Goal: Task Accomplishment & Management: Complete application form

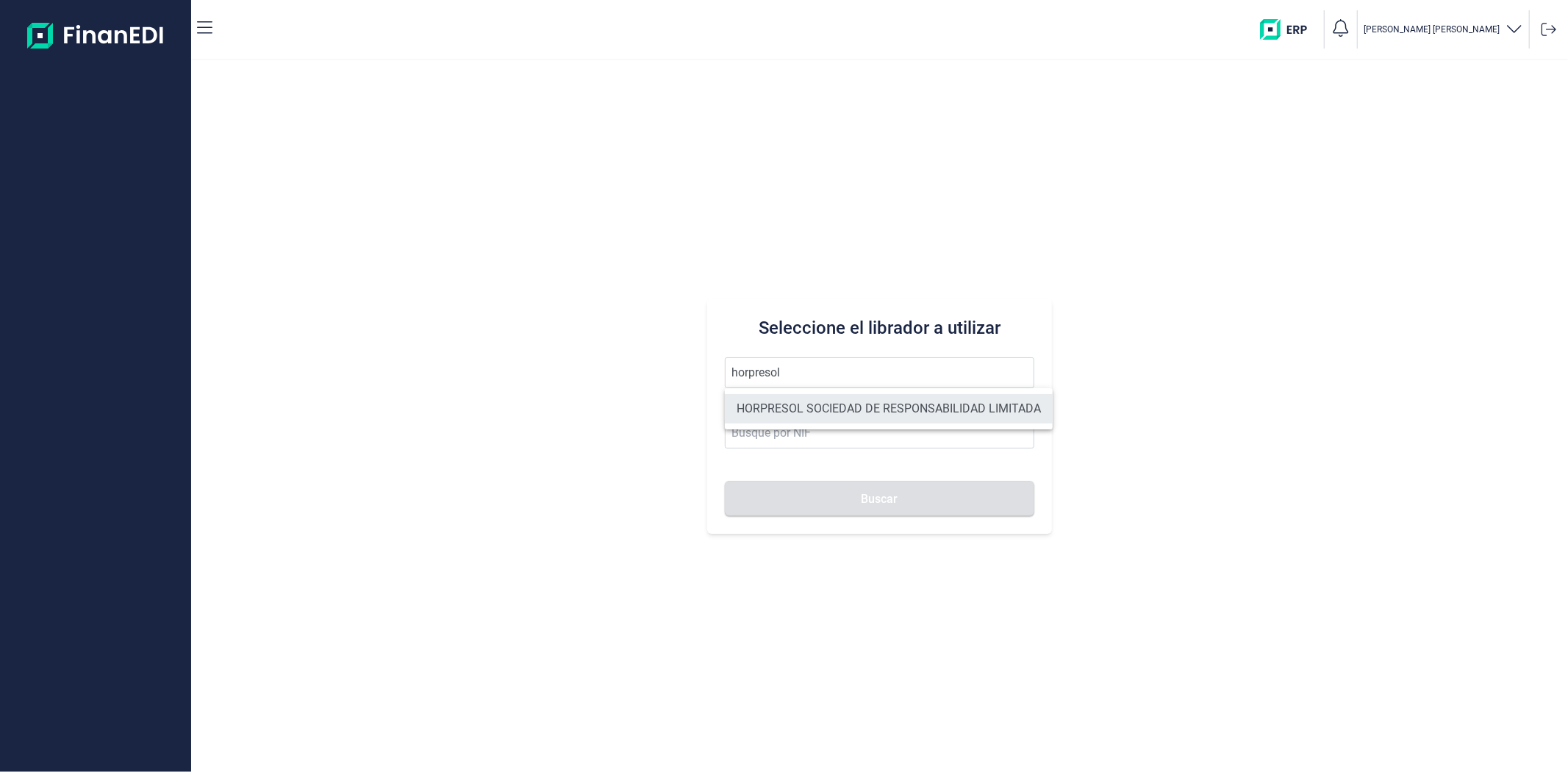
click at [783, 411] on li "HORPRESOL SOCIEDAD DE RESPONSABILIDAD LIMITADA" at bounding box center [889, 408] width 328 height 29
type input "HORPRESOL SOCIEDAD DE RESPONSABILIDAD LIMITADA"
type input "B04685541"
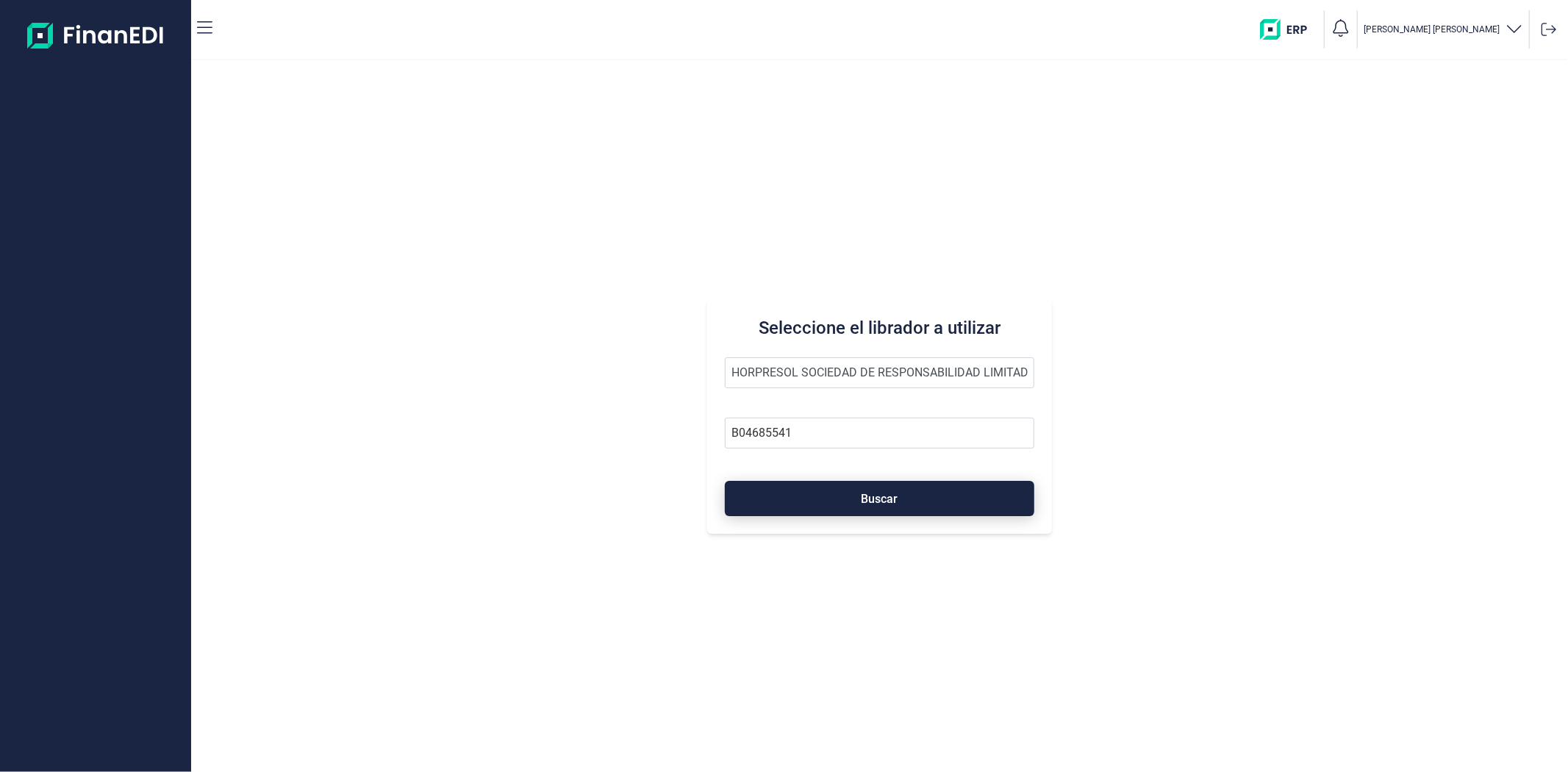
click at [811, 497] on button "Buscar" at bounding box center [879, 498] width 309 height 35
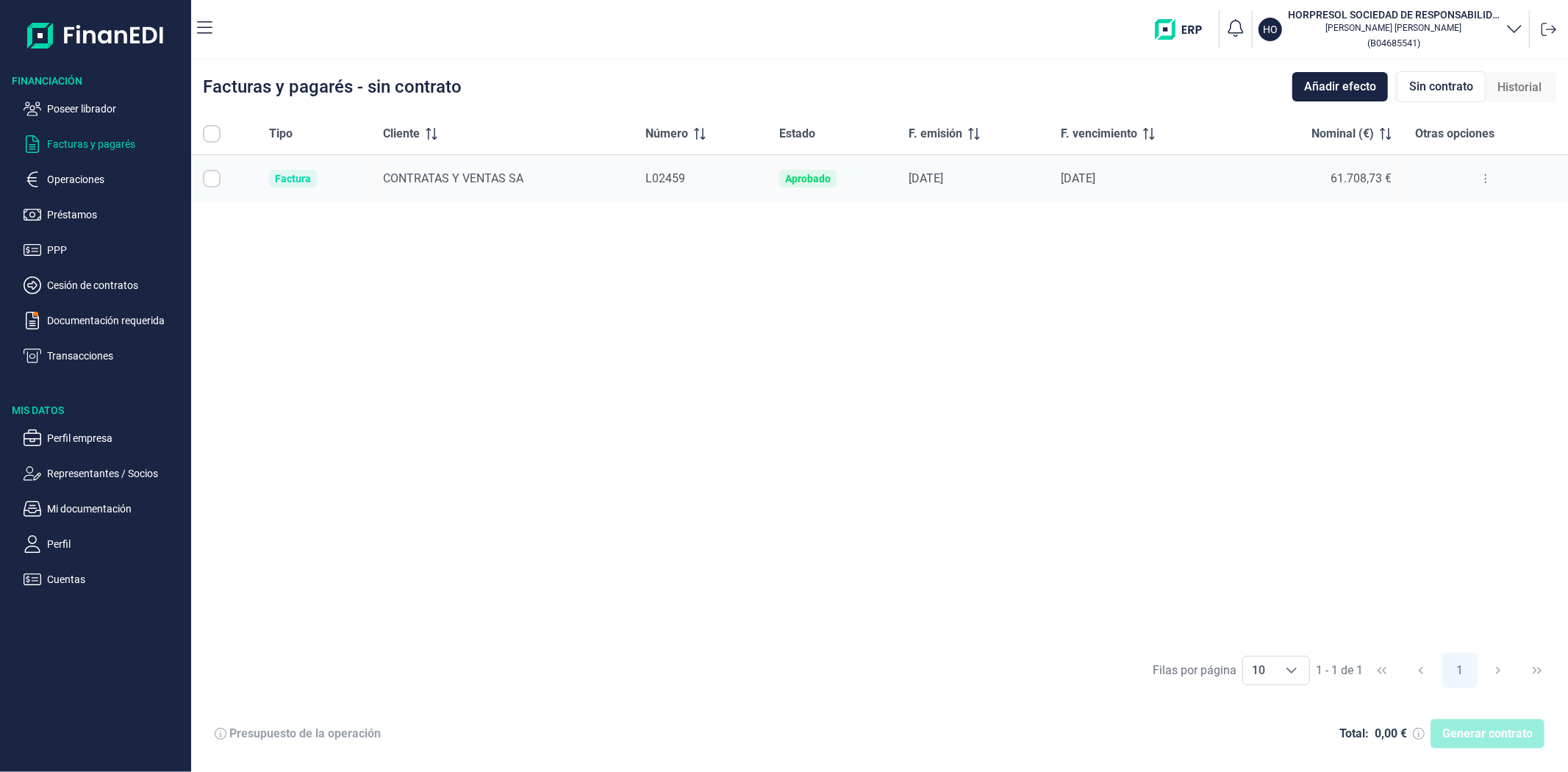
checkbox input "true"
click at [1067, 359] on div "Tipo Cliente Número Estado F. emisión F. vencimiento Nominal (€) Otras opciones…" at bounding box center [879, 379] width 1377 height 532
click at [98, 282] on p "Cesión de contratos" at bounding box center [116, 285] width 138 height 18
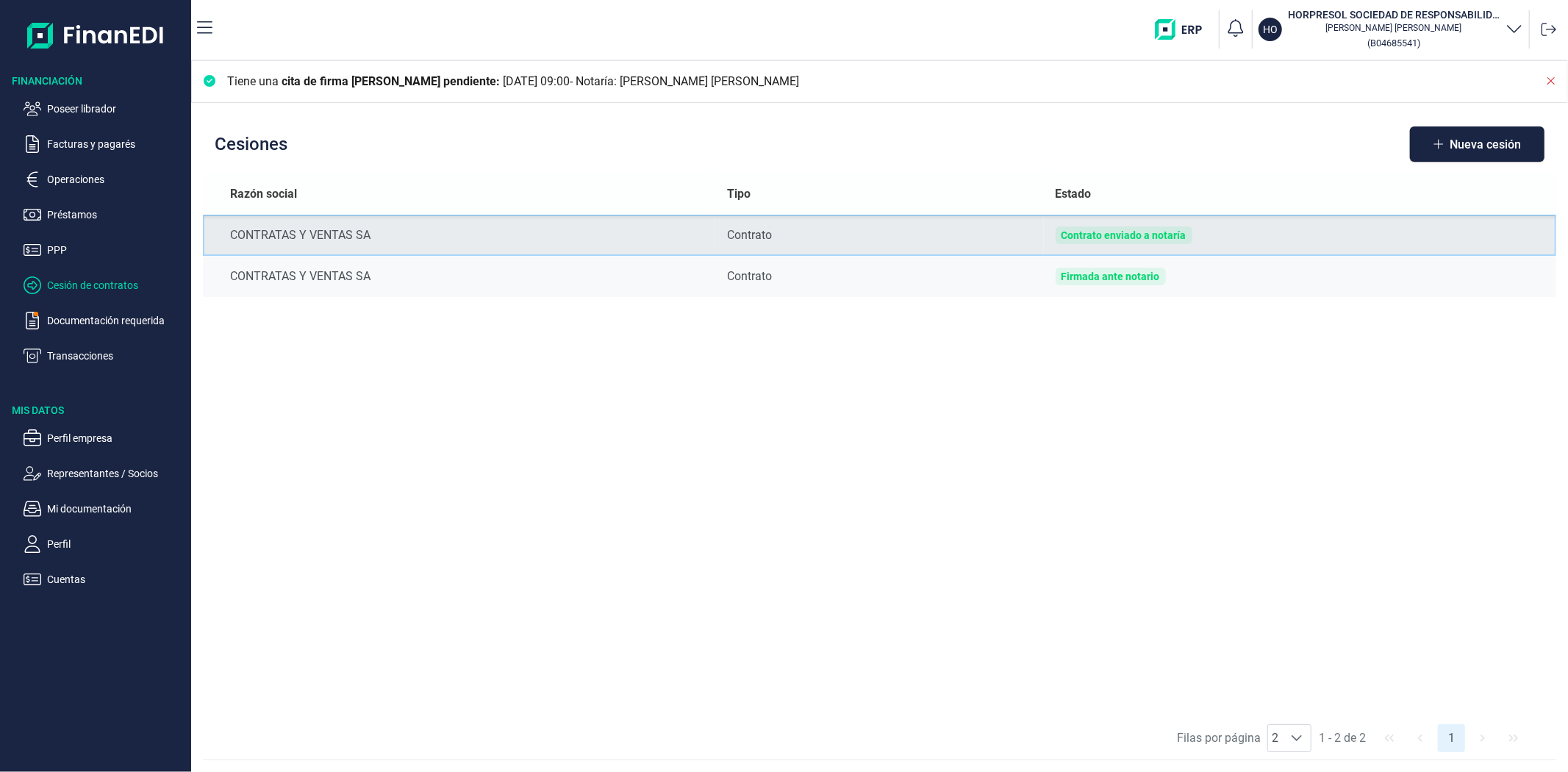
click at [971, 223] on td "Contrato" at bounding box center [879, 235] width 328 height 41
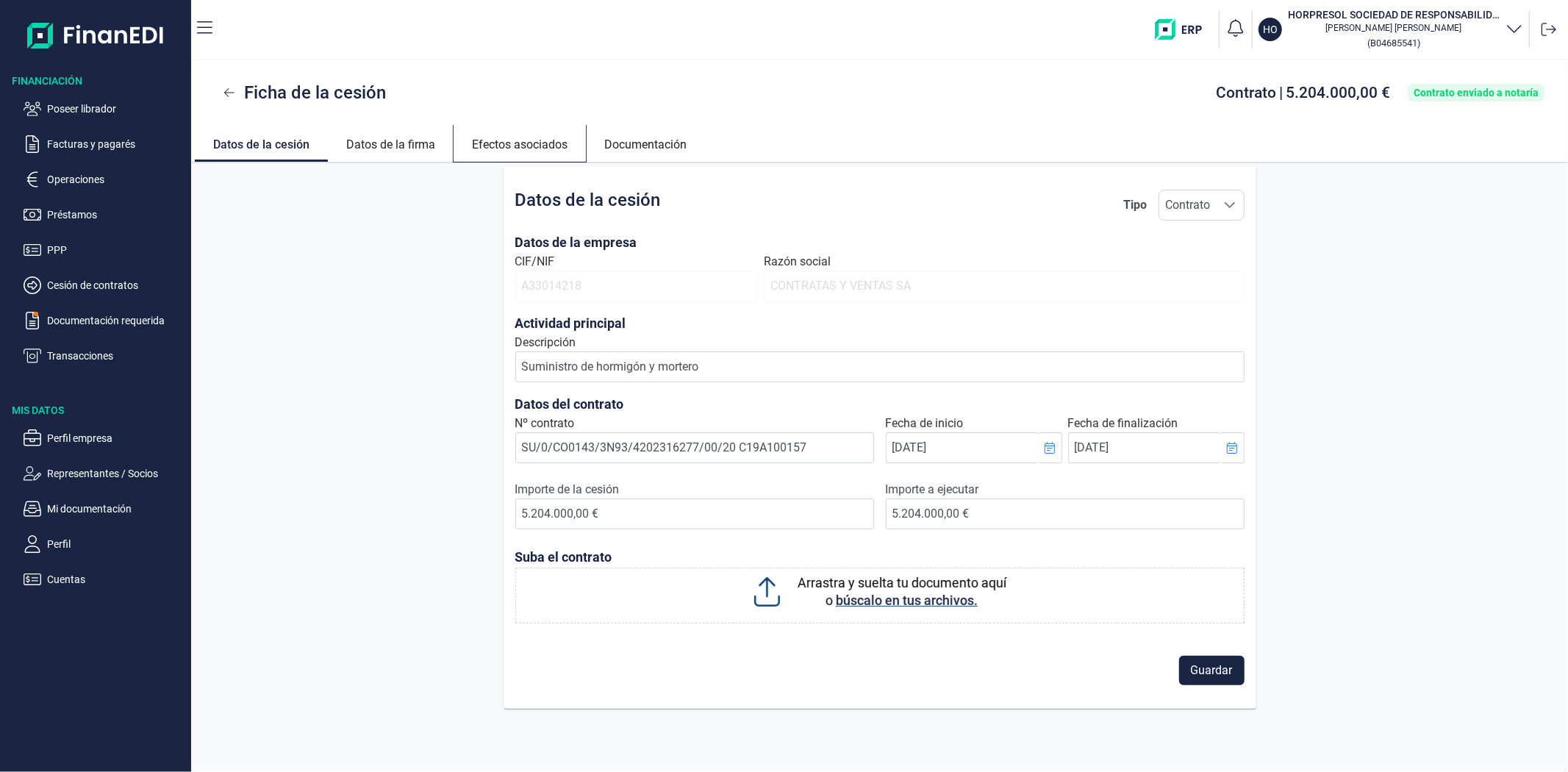
click at [502, 143] on link "Efectos asociados" at bounding box center [520, 143] width 133 height 35
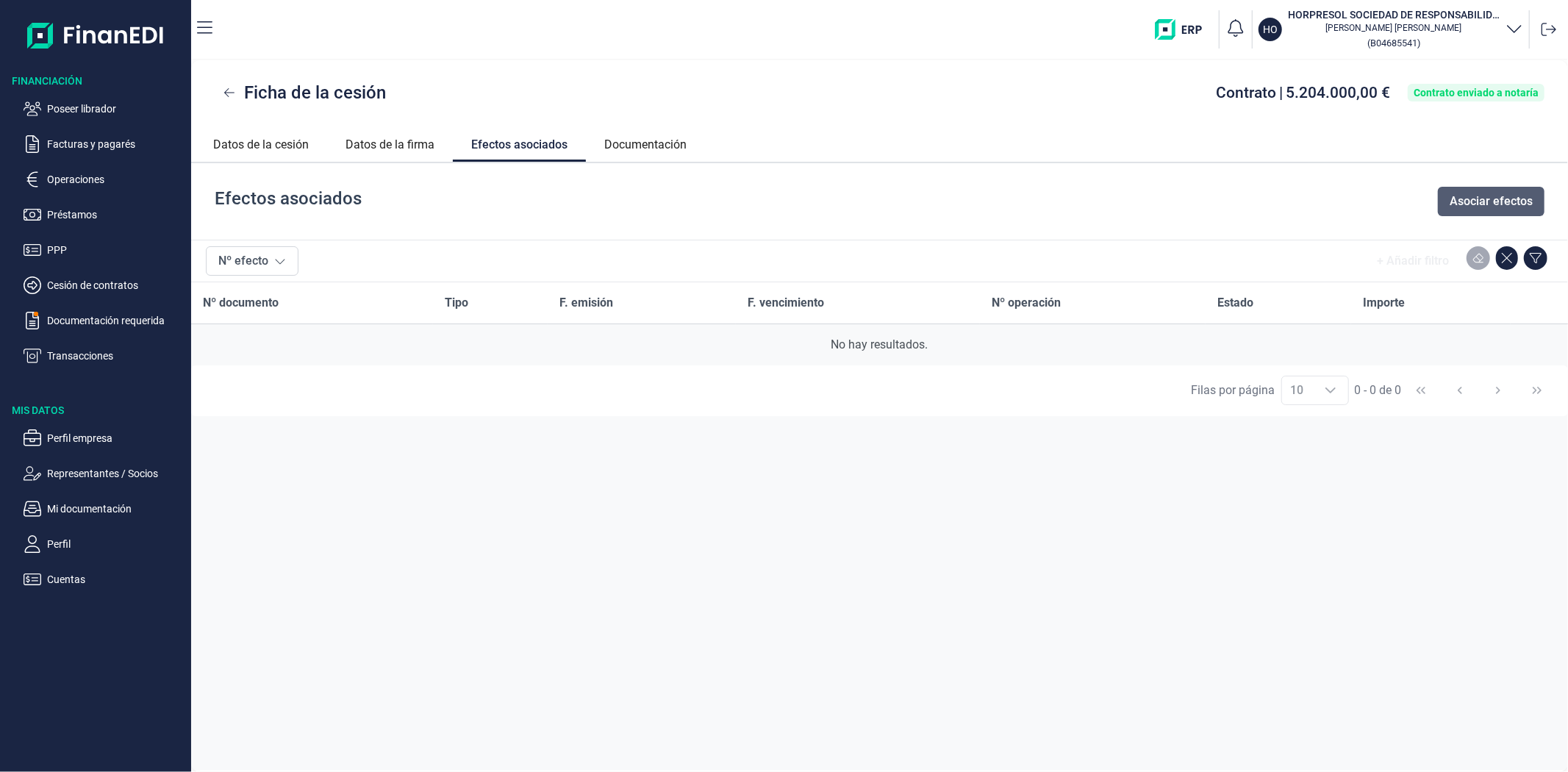
click at [1484, 209] on button "Asociar efectos" at bounding box center [1491, 201] width 106 height 29
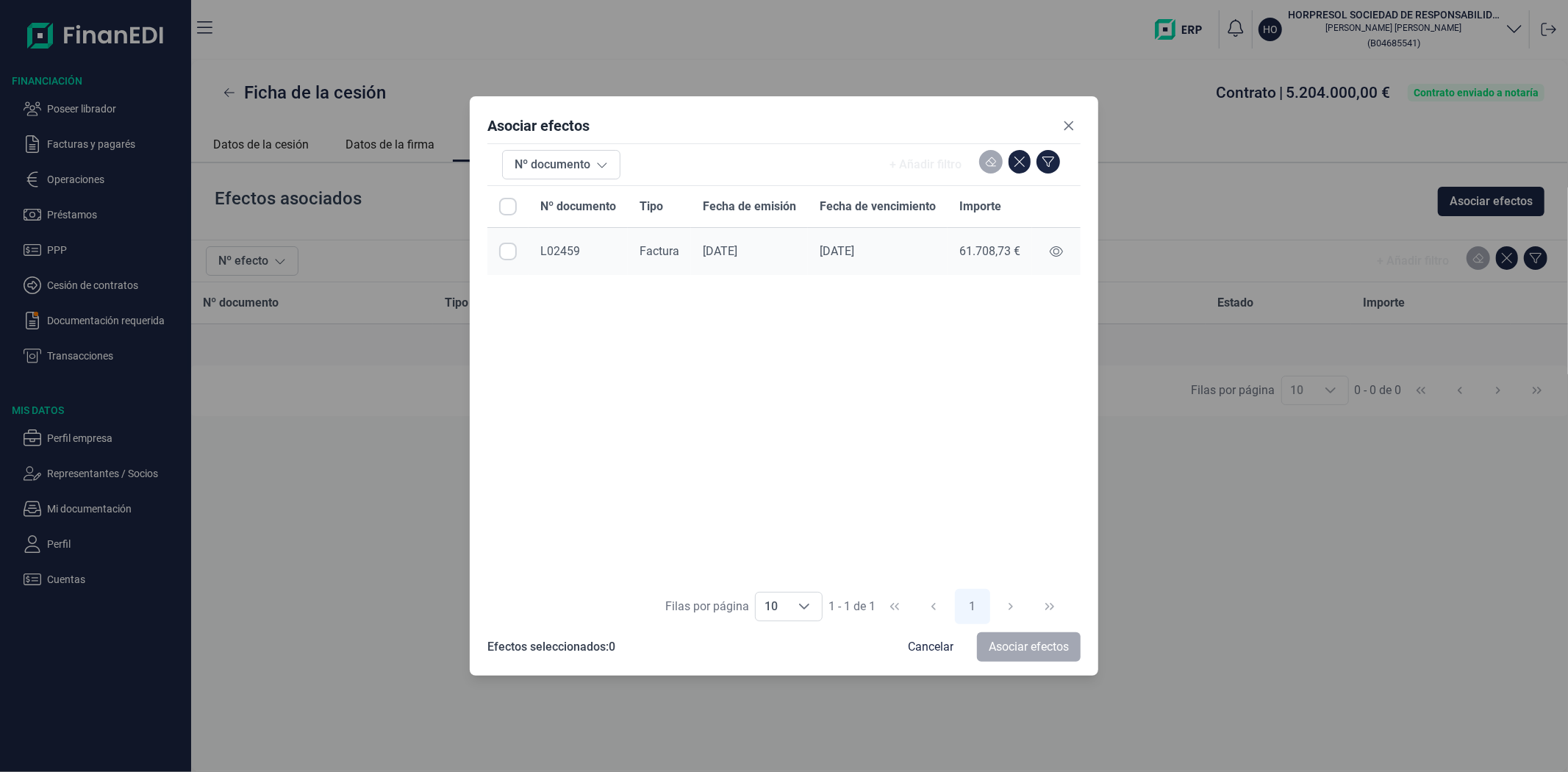
click at [505, 248] on input "Row Selected null" at bounding box center [508, 251] width 18 height 18
checkbox input "true"
click at [1003, 649] on span "Asociar efectos" at bounding box center [1029, 646] width 80 height 18
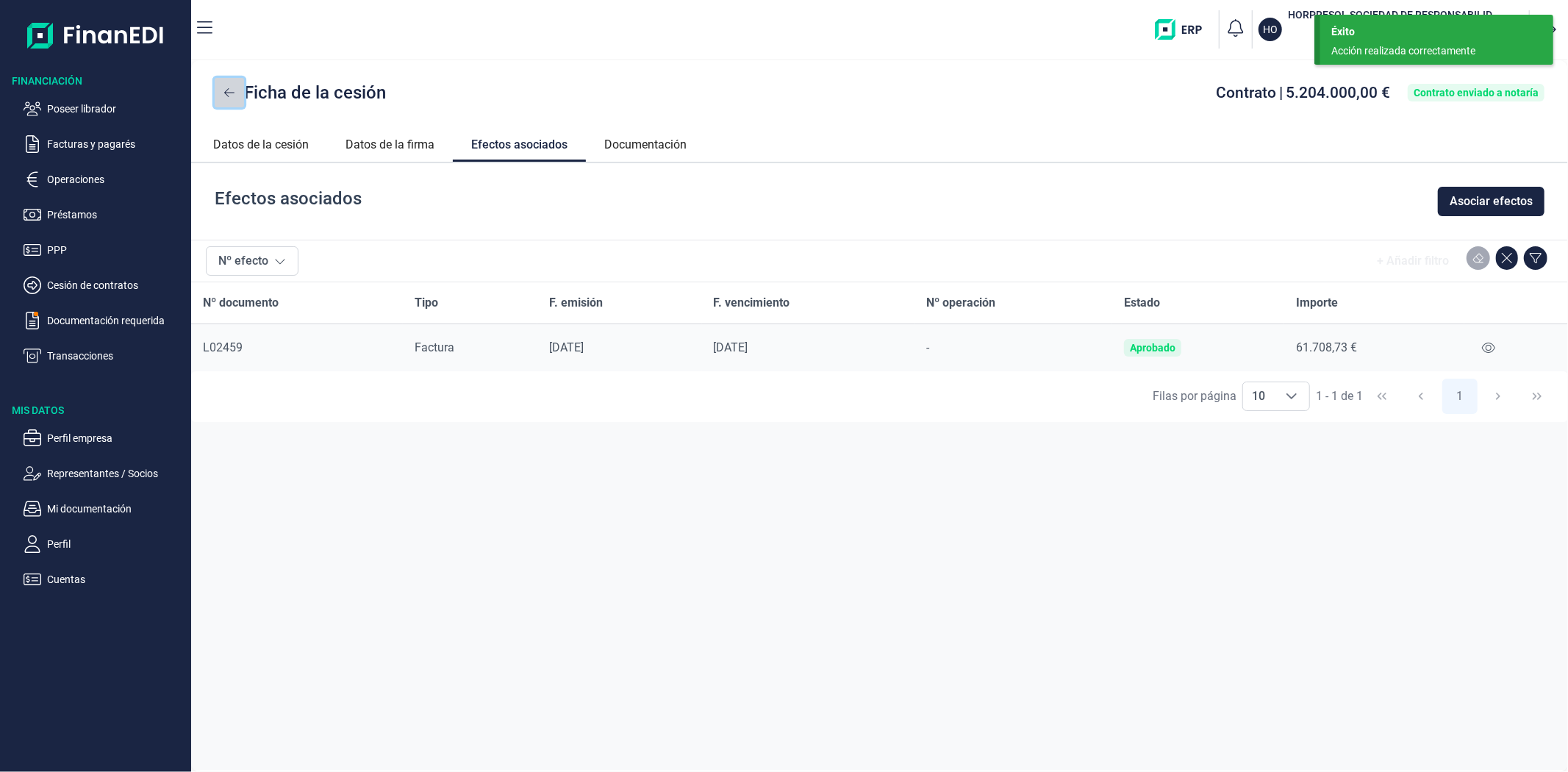
click at [235, 92] on button at bounding box center [230, 92] width 29 height 29
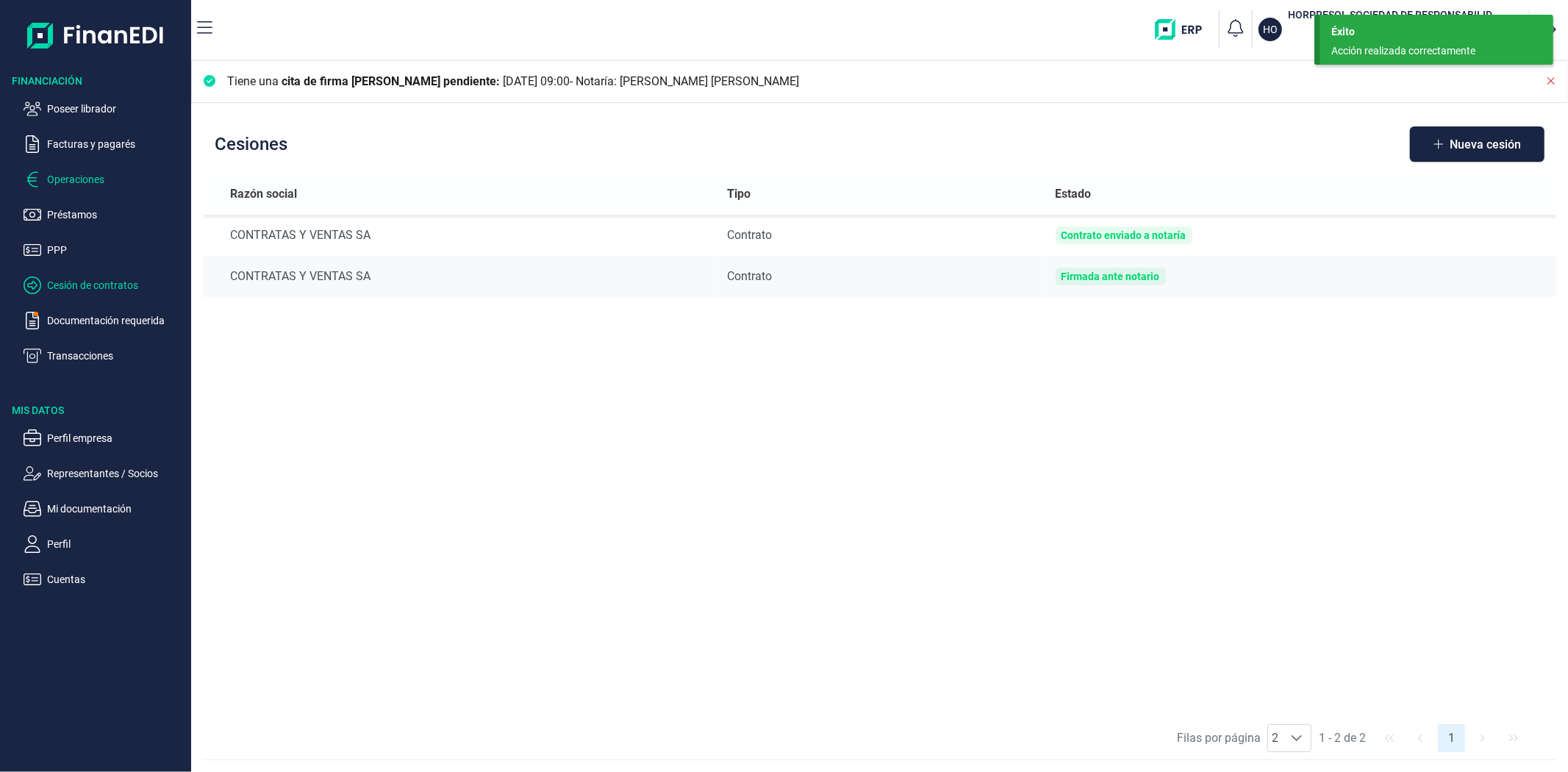
click at [54, 180] on p "Operaciones" at bounding box center [116, 179] width 138 height 18
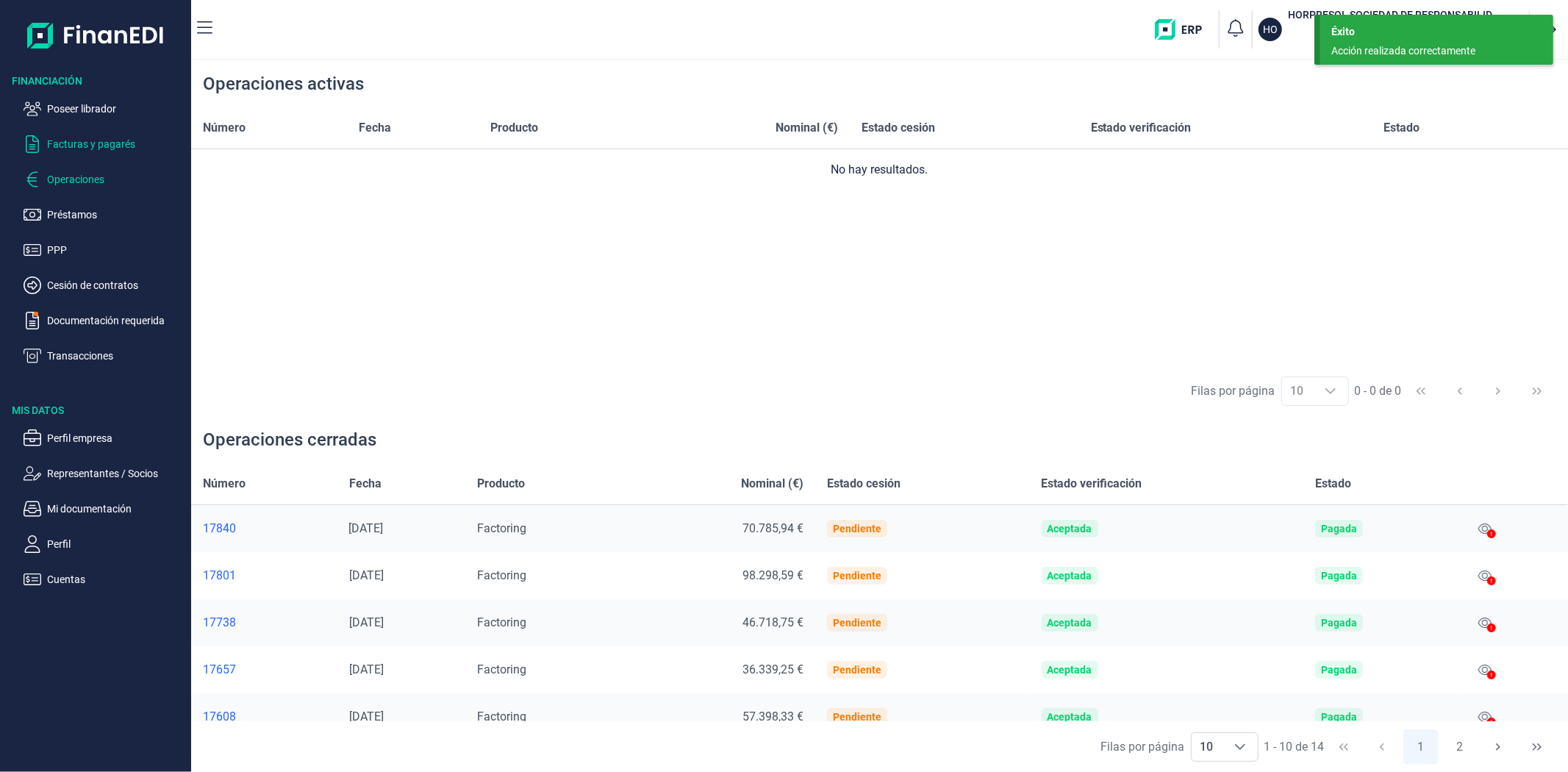
click at [65, 136] on p "Facturas y pagarés" at bounding box center [116, 144] width 138 height 18
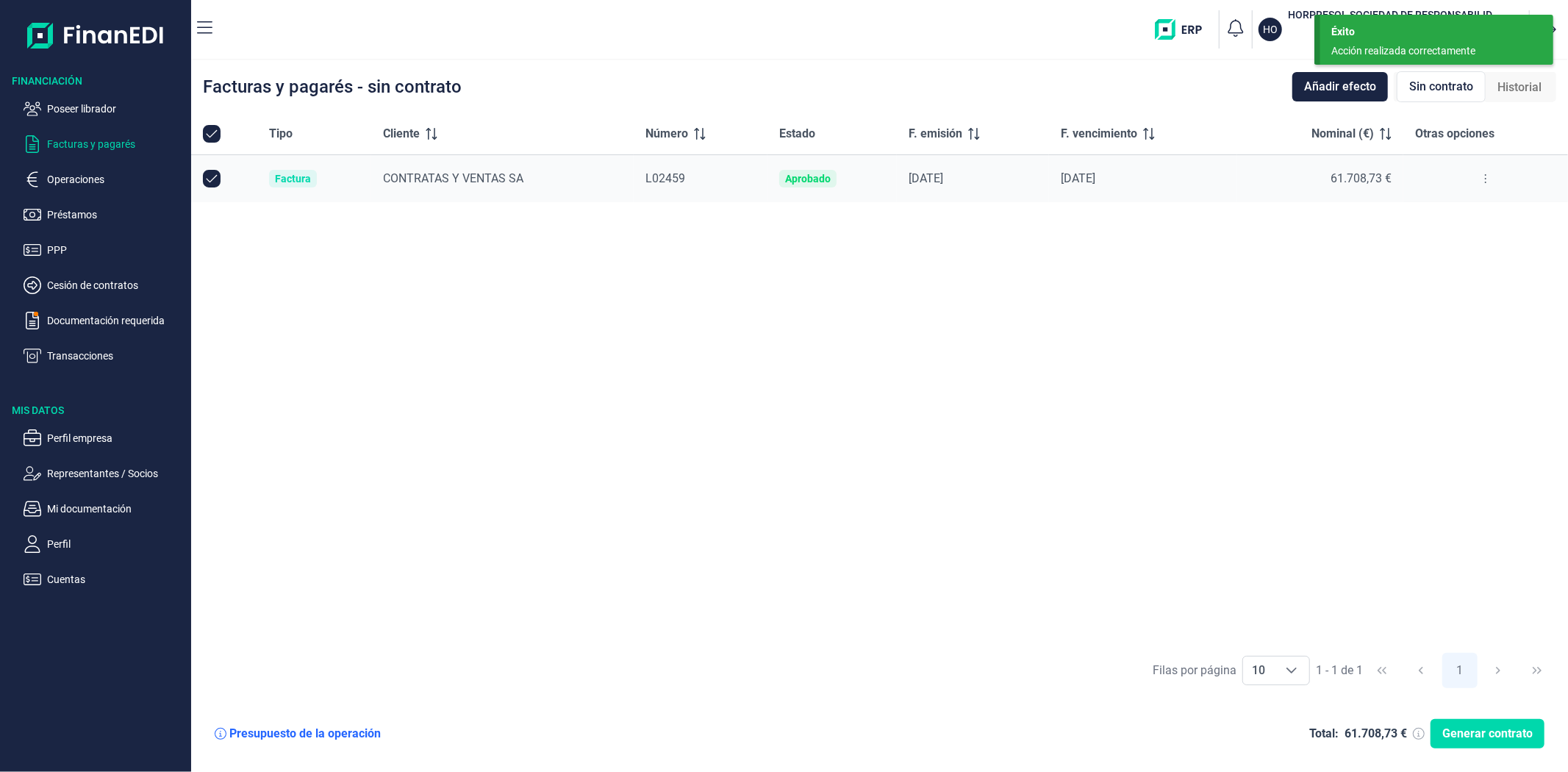
checkbox input "true"
click at [1489, 727] on span "Generar contrato" at bounding box center [1487, 733] width 90 height 18
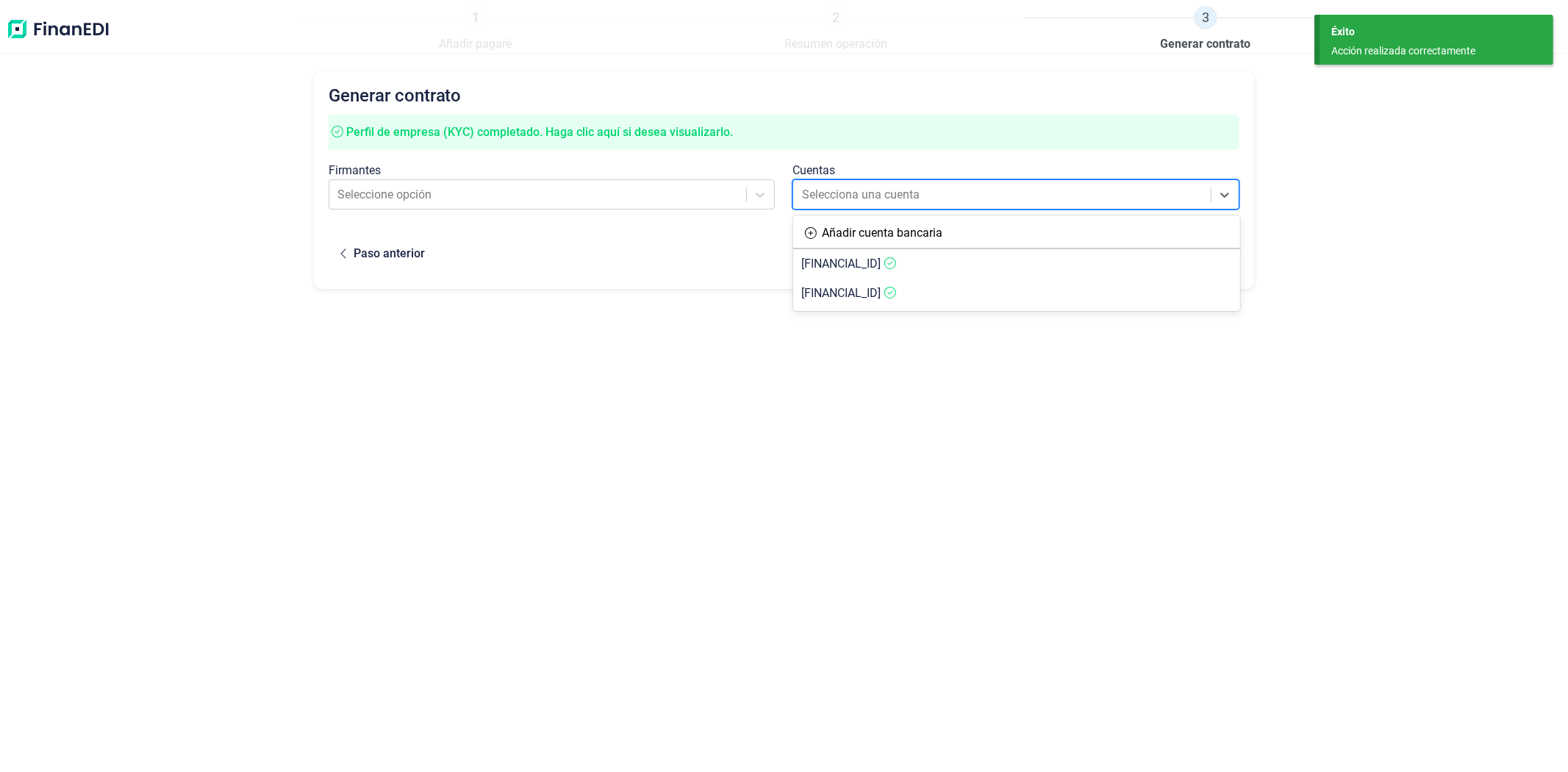
click at [841, 193] on div at bounding box center [1002, 195] width 401 height 21
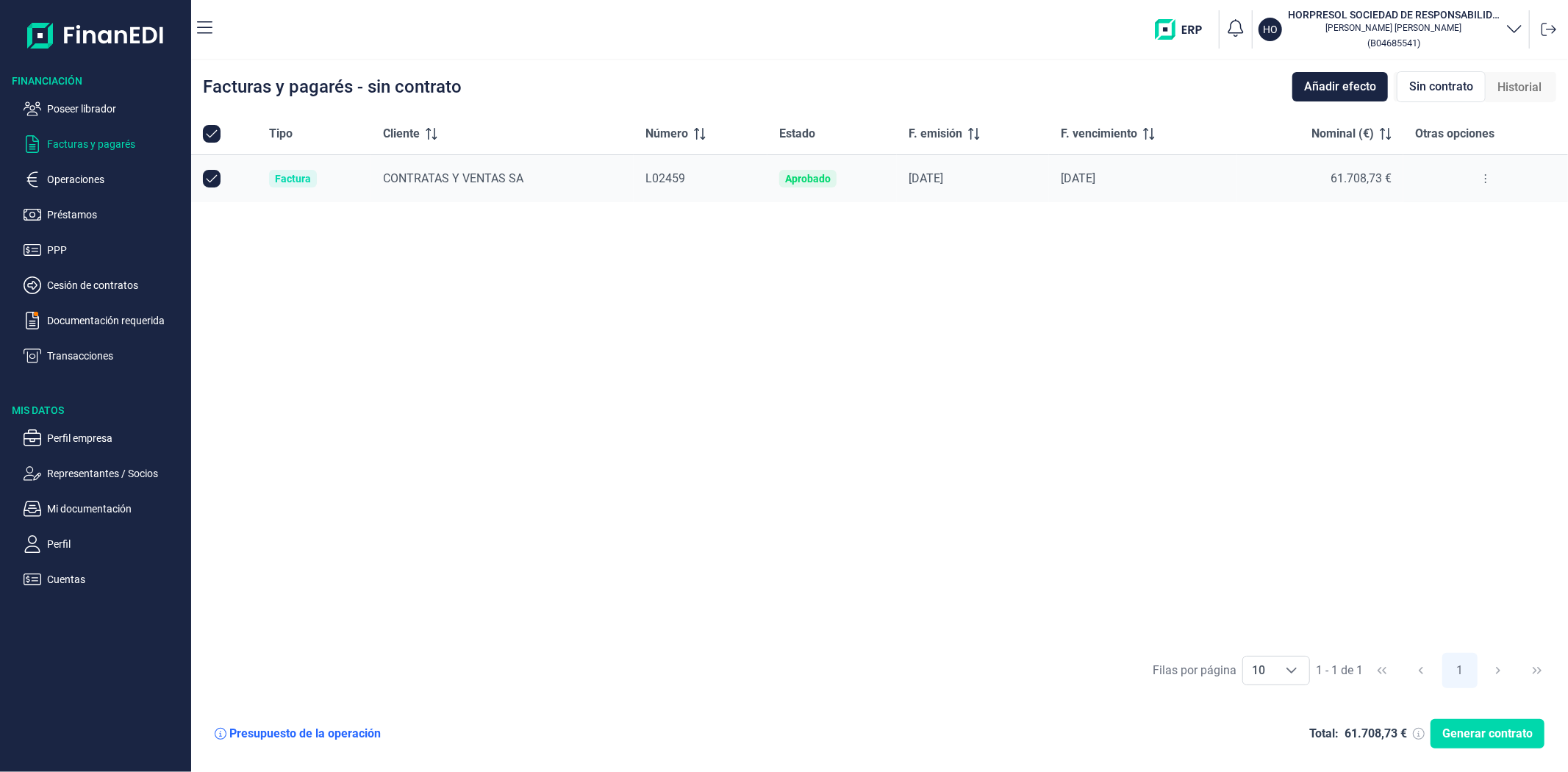
checkbox input "true"
click at [78, 354] on p "Transacciones" at bounding box center [116, 355] width 138 height 18
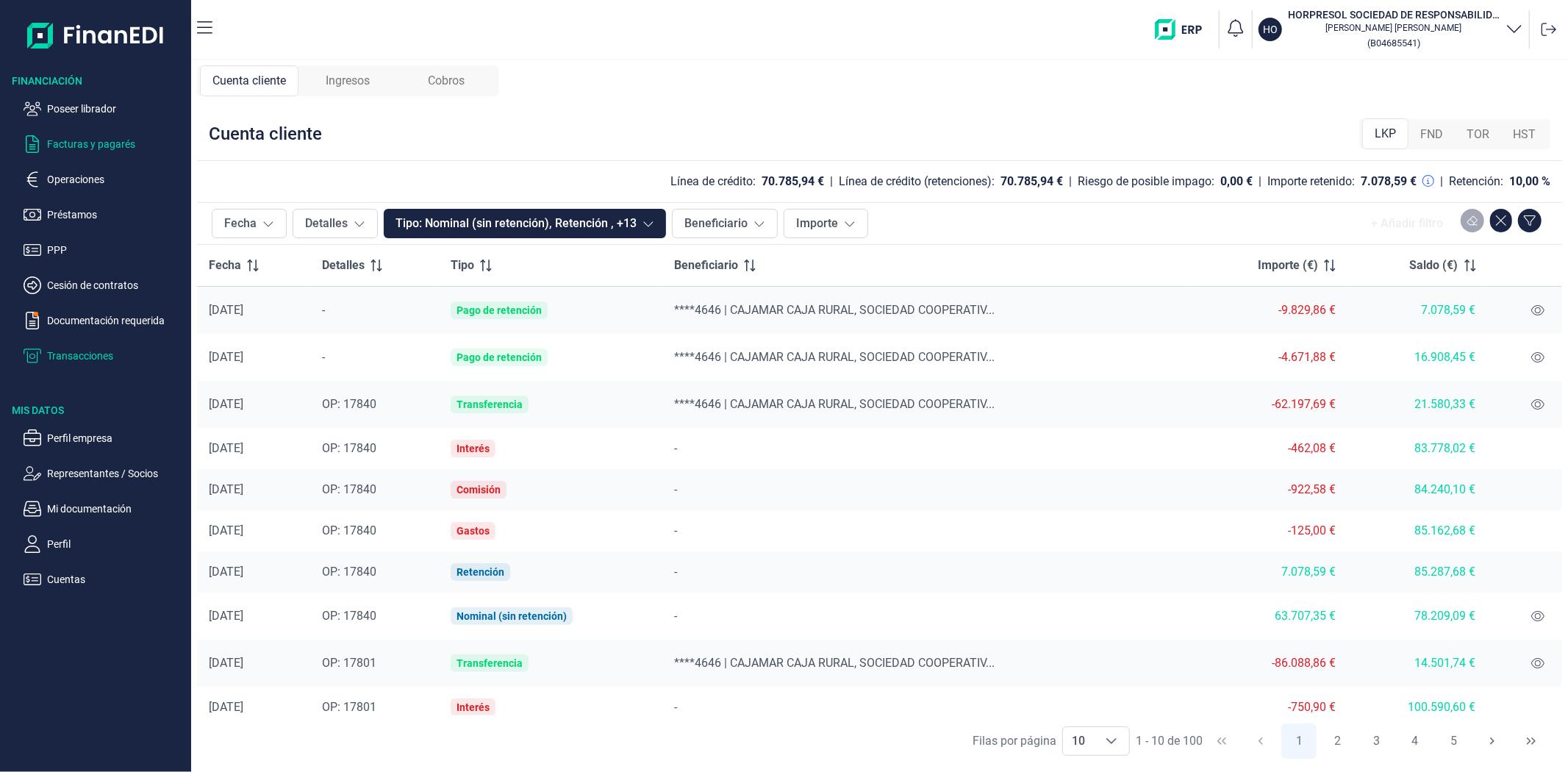
click at [84, 147] on p "Facturas y pagarés" at bounding box center [116, 144] width 138 height 18
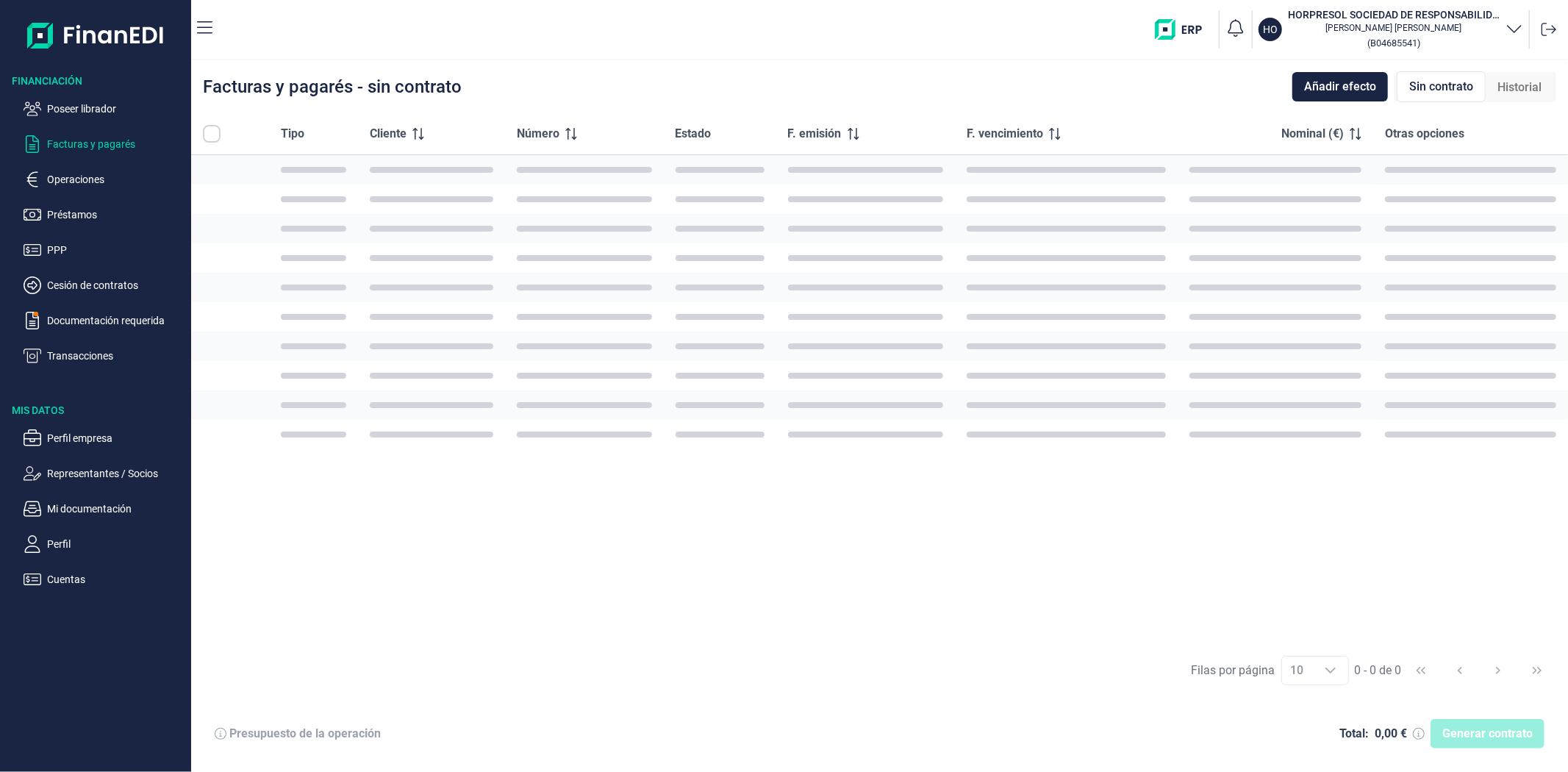
checkbox input "true"
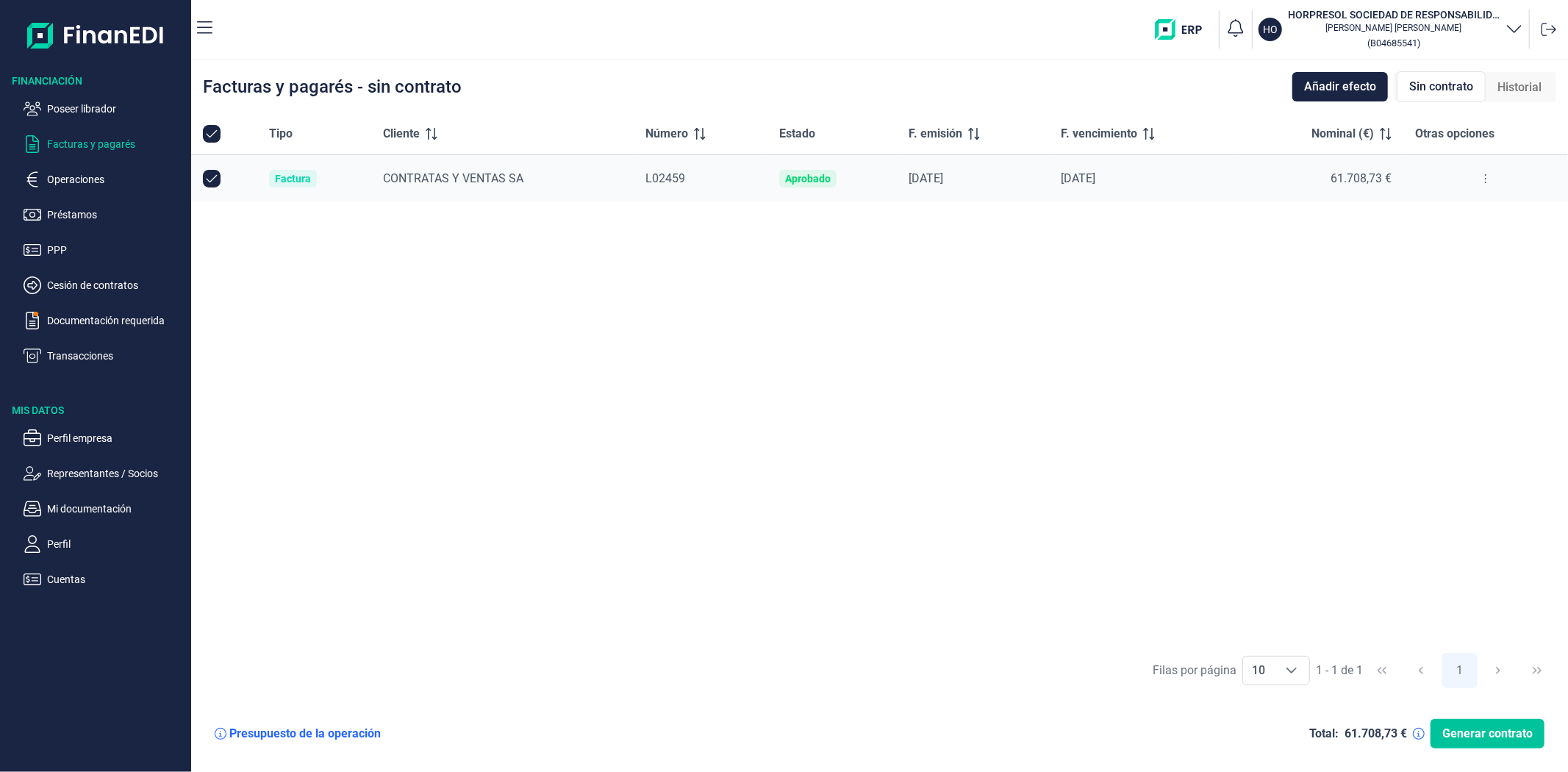
click at [1484, 728] on span "Generar contrato" at bounding box center [1487, 733] width 90 height 18
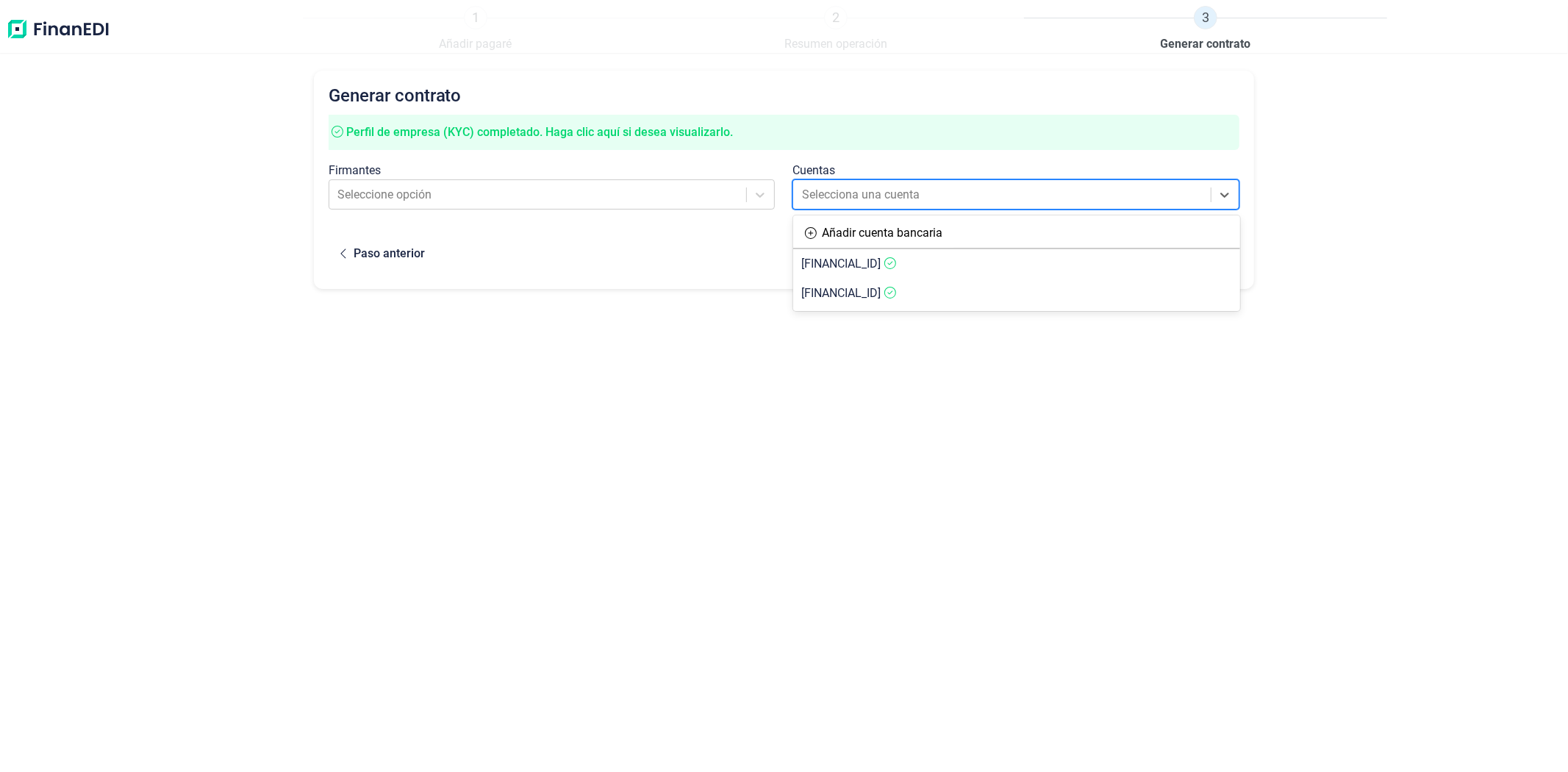
click at [926, 193] on div at bounding box center [1002, 195] width 401 height 21
click at [881, 290] on span "[FINANCIAL_ID]" at bounding box center [841, 293] width 79 height 14
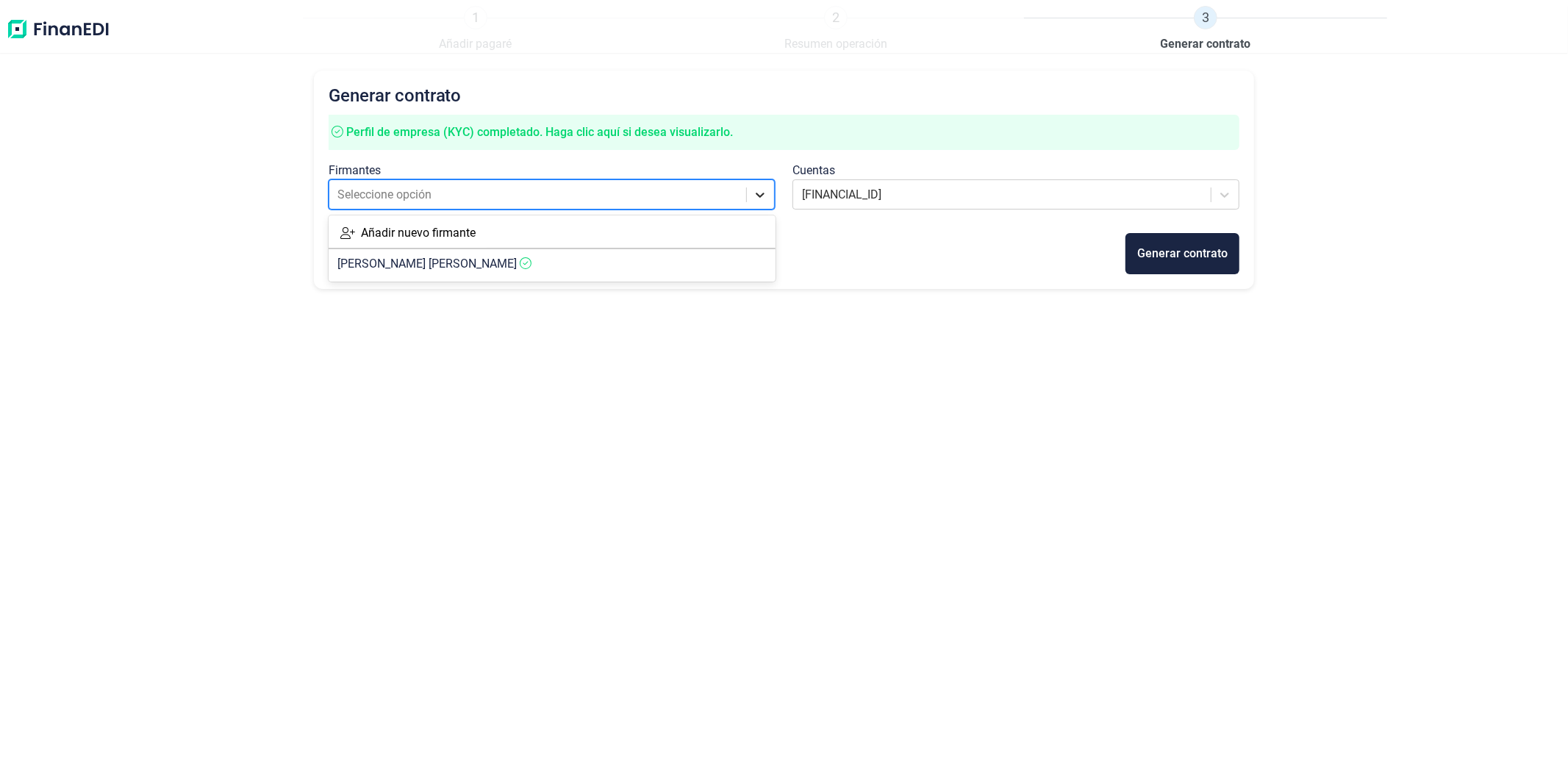
click at [754, 200] on icon at bounding box center [760, 194] width 15 height 15
click at [700, 265] on article "[PERSON_NAME] [PERSON_NAME]" at bounding box center [552, 263] width 447 height 29
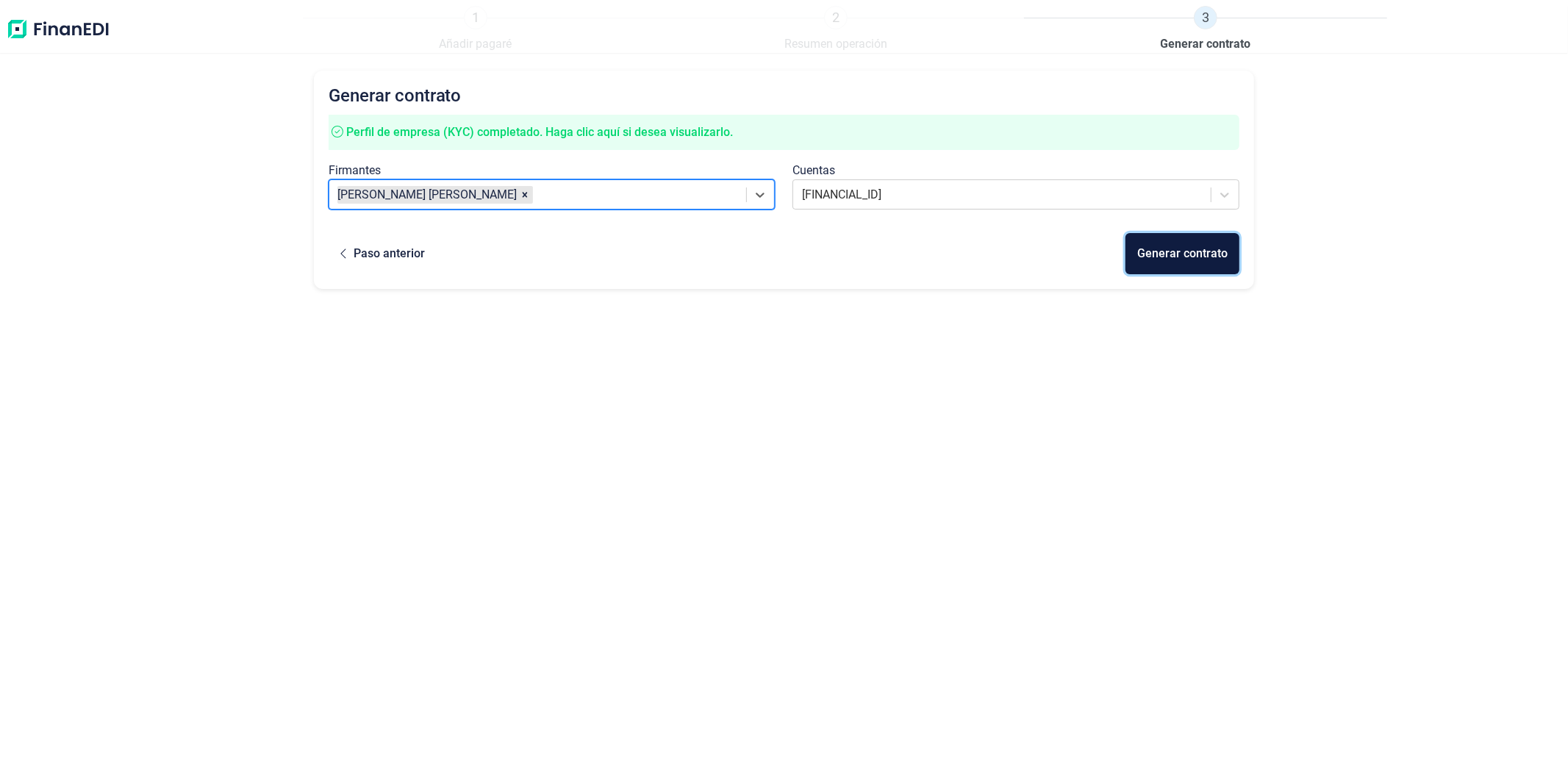
click at [1170, 258] on div "Generar contrato" at bounding box center [1182, 253] width 90 height 18
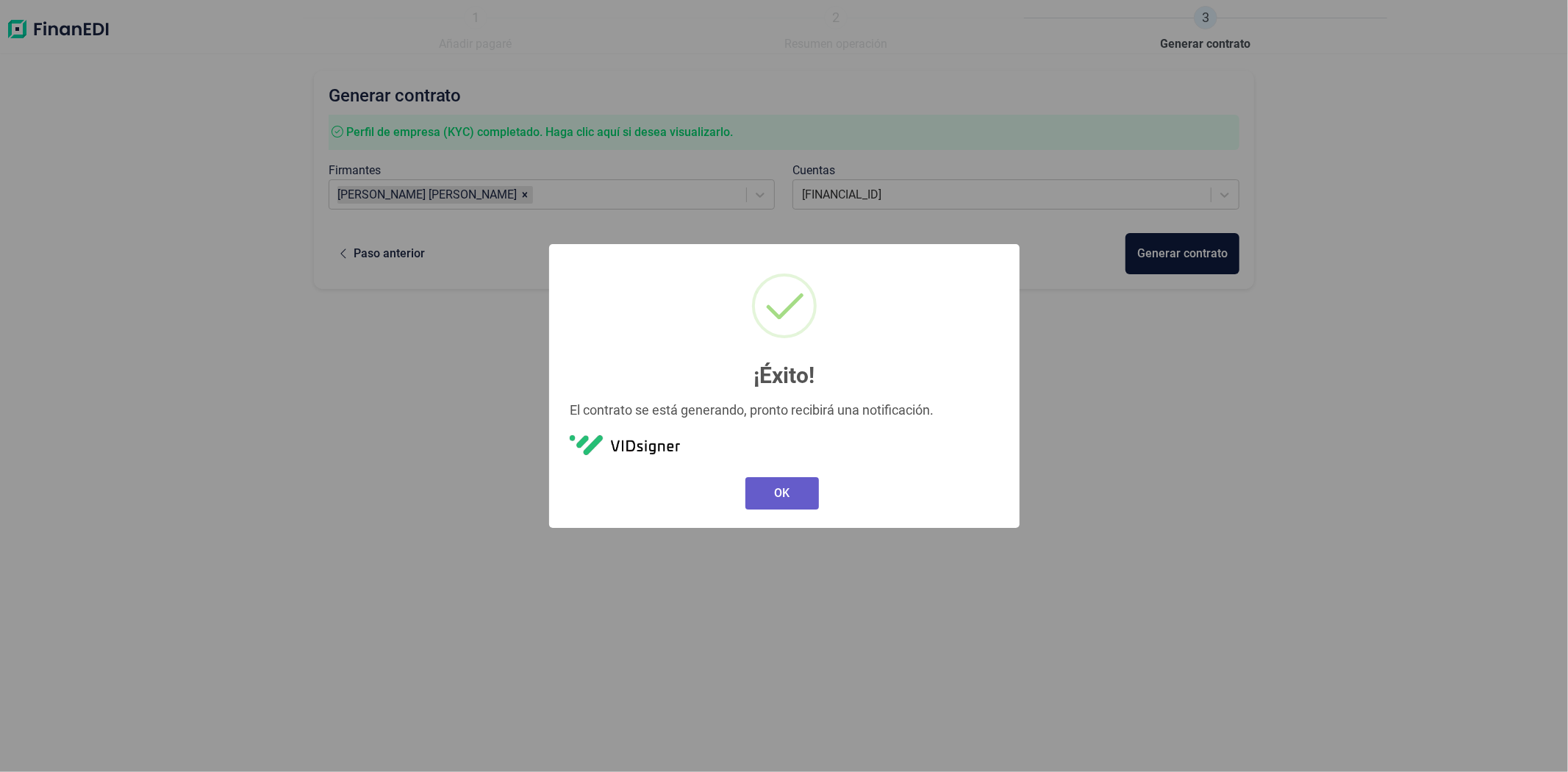
click at [789, 490] on button "OK" at bounding box center [782, 493] width 73 height 32
